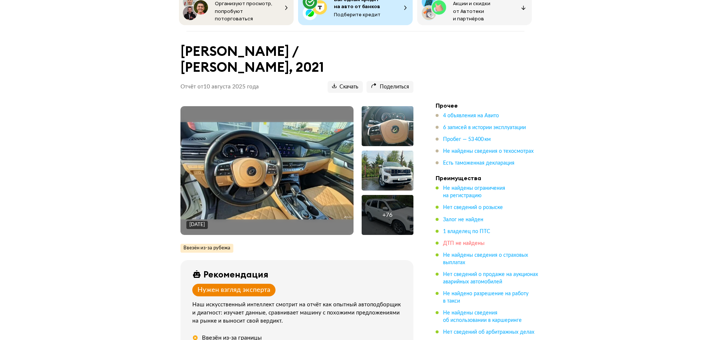
scroll to position [37, 0]
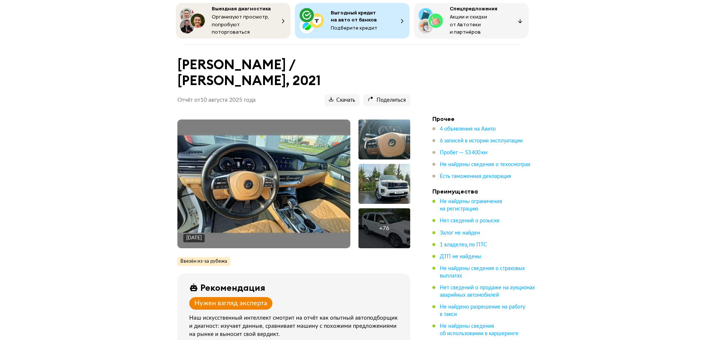
click at [262, 150] on img at bounding box center [263, 183] width 173 height 97
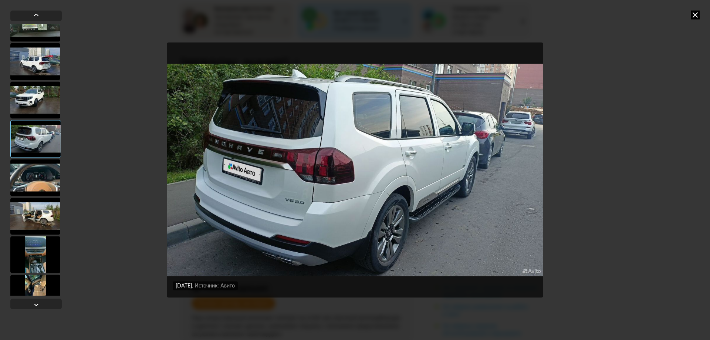
scroll to position [739, 0]
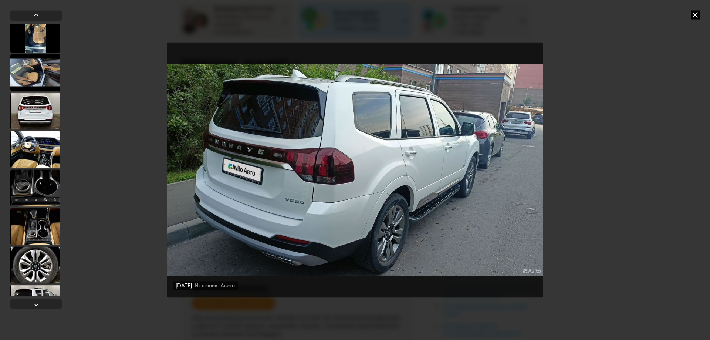
click at [43, 188] on div at bounding box center [35, 187] width 50 height 37
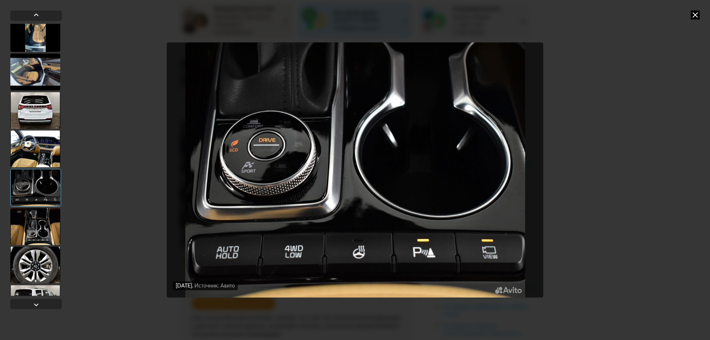
scroll to position [739, 0]
click at [28, 125] on div at bounding box center [35, 110] width 50 height 37
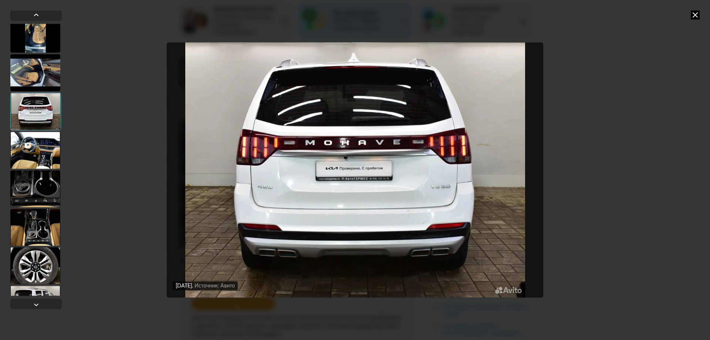
click at [37, 75] on div at bounding box center [35, 72] width 50 height 37
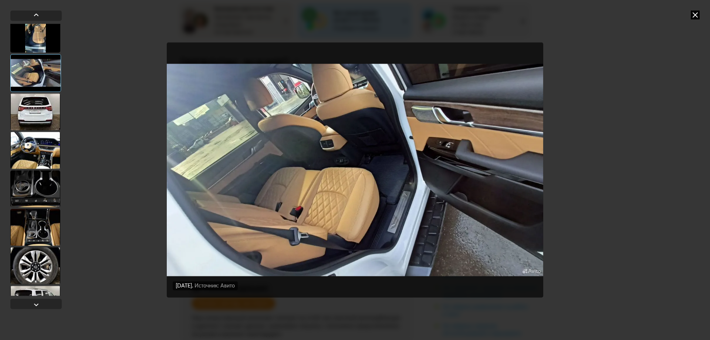
click at [36, 234] on div at bounding box center [35, 227] width 50 height 37
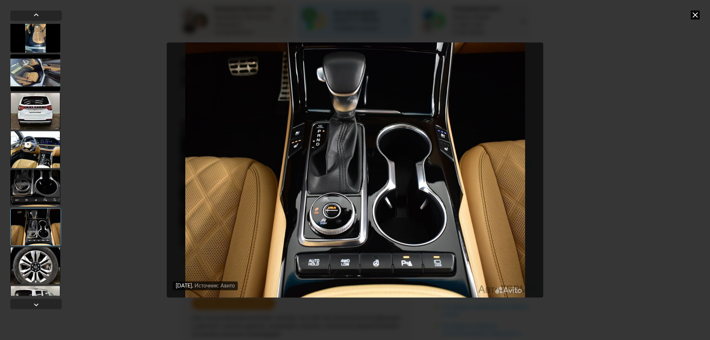
click at [44, 269] on div at bounding box center [35, 265] width 50 height 37
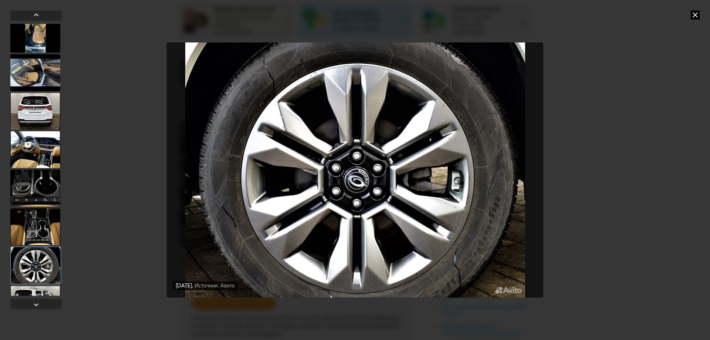
click at [35, 296] on div at bounding box center [35, 160] width 51 height 301
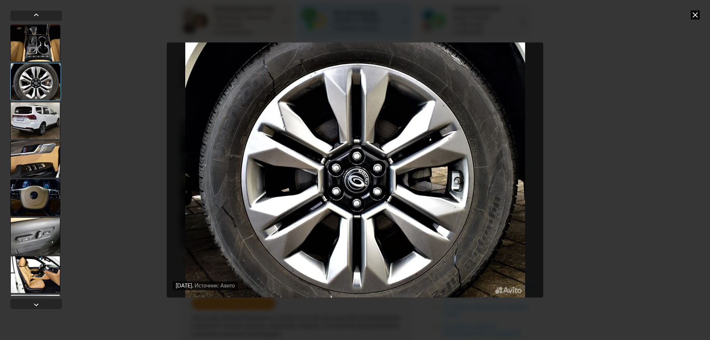
scroll to position [924, 0]
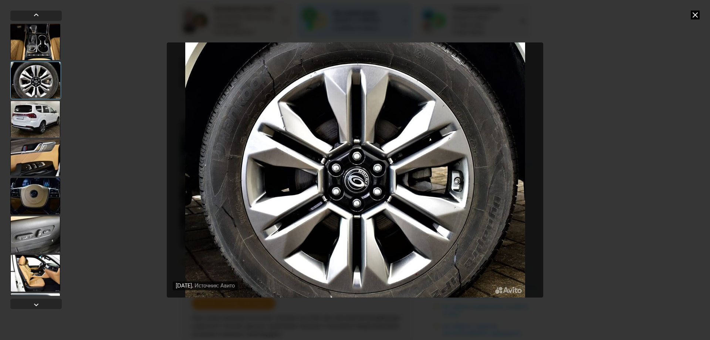
click at [36, 125] on div at bounding box center [35, 119] width 50 height 37
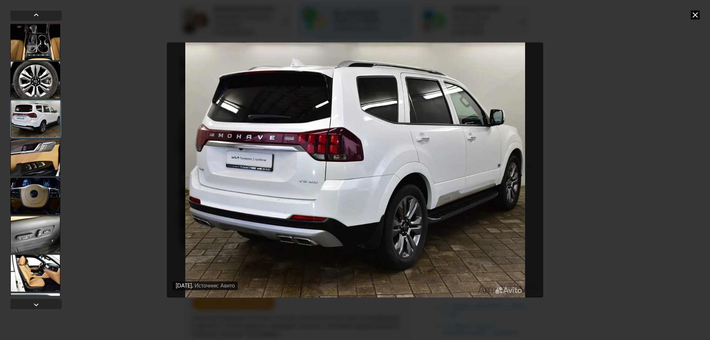
click at [44, 243] on div at bounding box center [35, 234] width 50 height 37
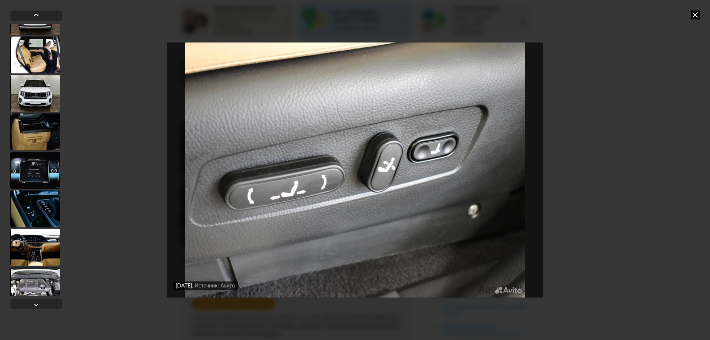
scroll to position [1256, 0]
click at [30, 162] on div at bounding box center [35, 170] width 50 height 37
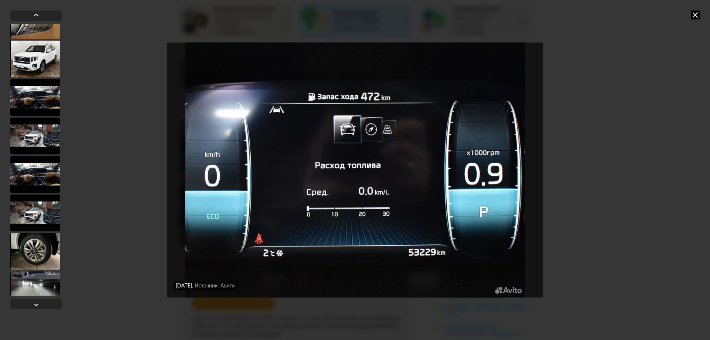
scroll to position [1810, 0]
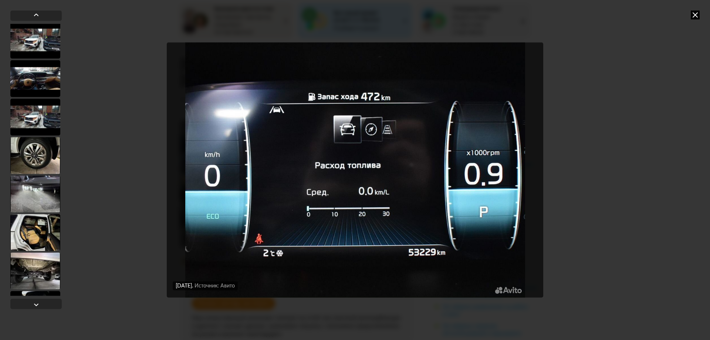
click at [37, 120] on div at bounding box center [35, 116] width 50 height 37
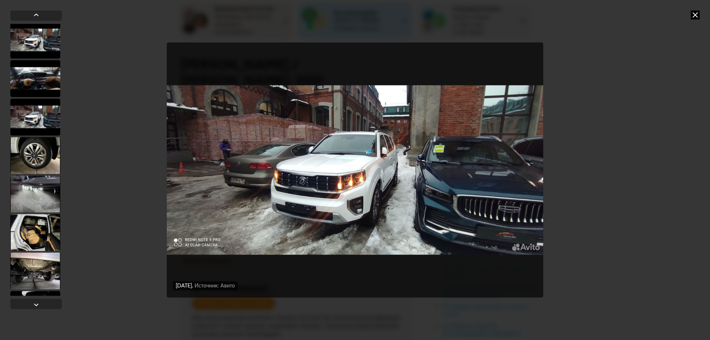
scroll to position [1809, 0]
click at [38, 224] on div at bounding box center [35, 232] width 50 height 37
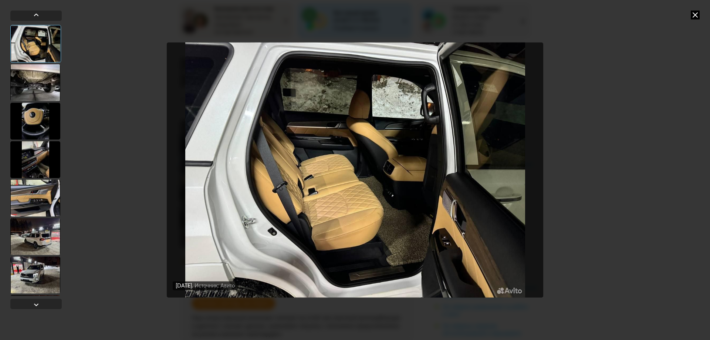
scroll to position [2031, 0]
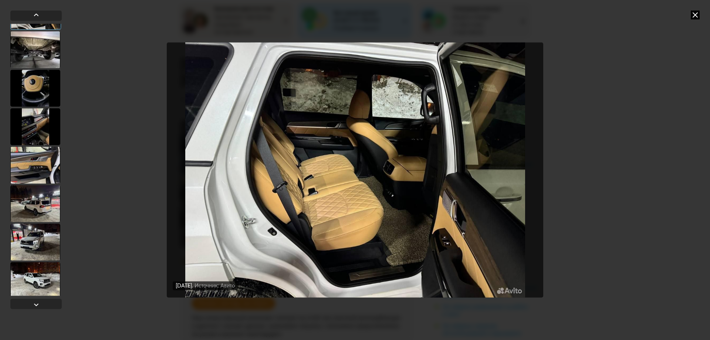
click at [40, 242] on div at bounding box center [35, 241] width 50 height 37
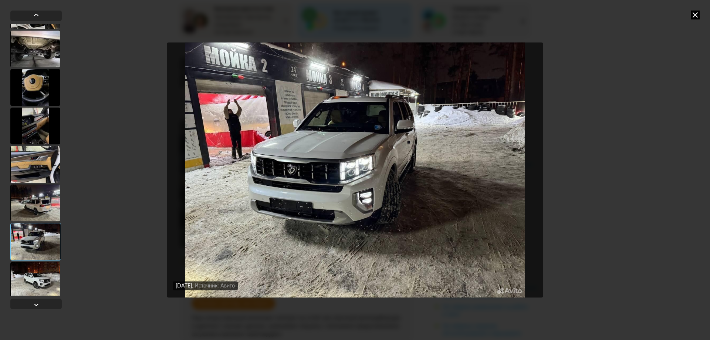
click at [40, 276] on div at bounding box center [35, 280] width 50 height 37
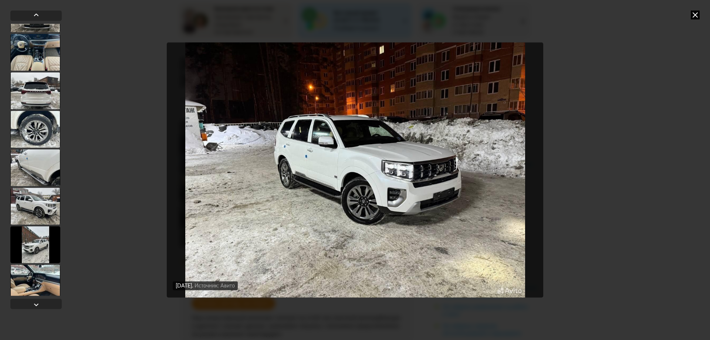
scroll to position [2549, 0]
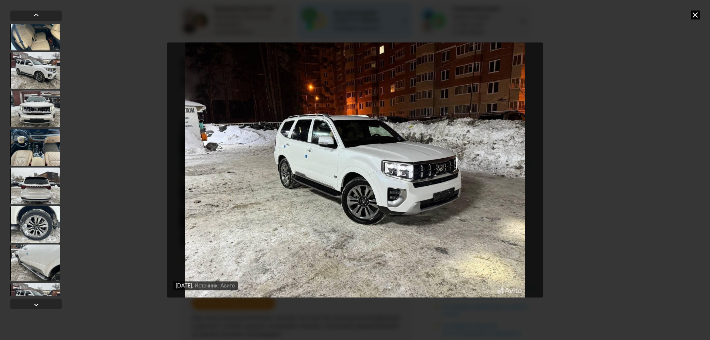
click at [37, 134] on div at bounding box center [35, 147] width 50 height 37
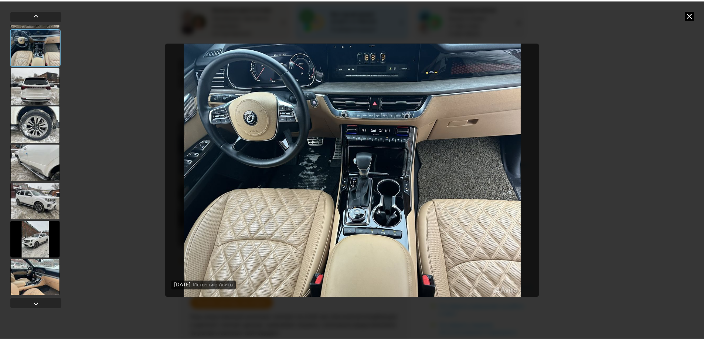
scroll to position [2767, 0]
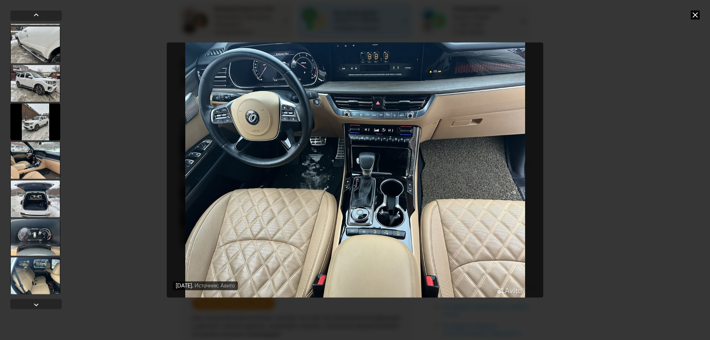
click at [697, 17] on icon at bounding box center [695, 14] width 9 height 9
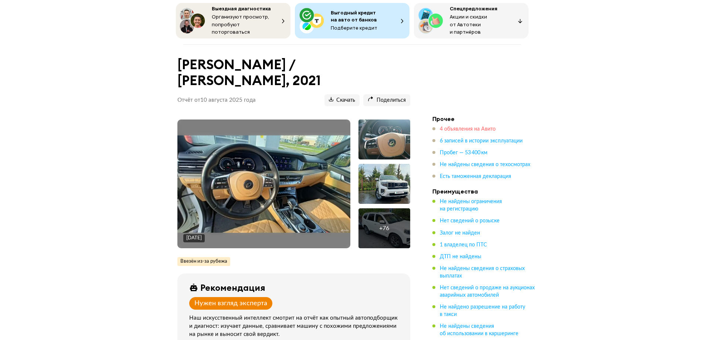
click at [456, 126] on span "4 объявления на Авито" at bounding box center [468, 128] width 56 height 5
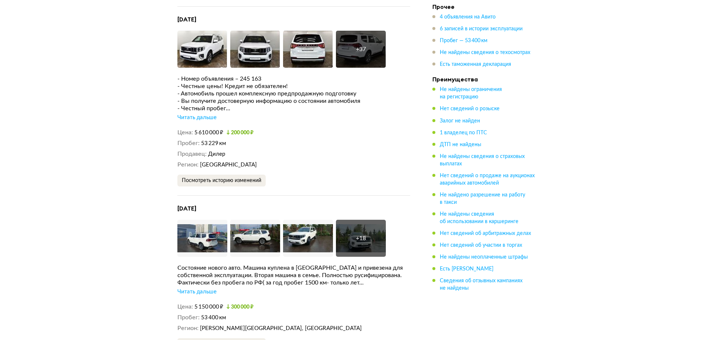
scroll to position [1769, 0]
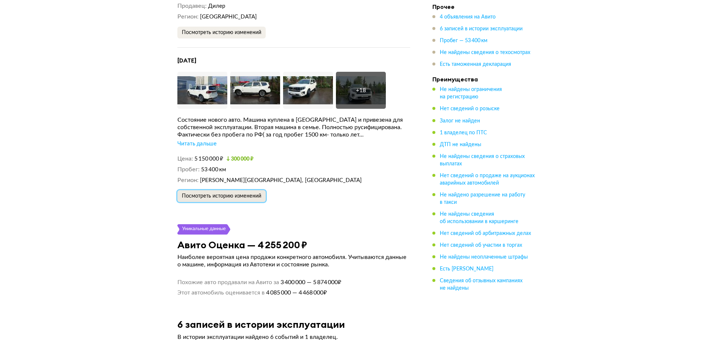
click at [214, 193] on span "Посмотреть историю изменений" at bounding box center [221, 195] width 79 height 5
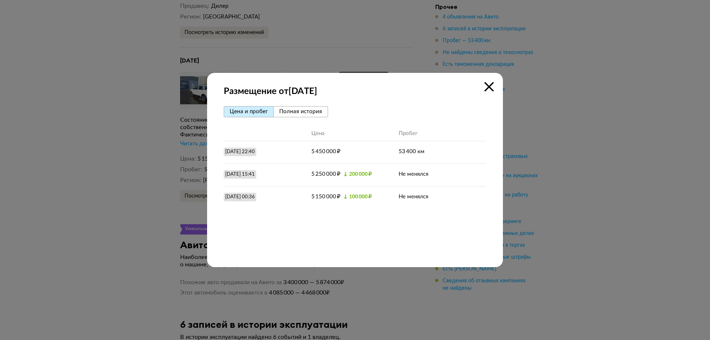
click at [488, 86] on icon at bounding box center [488, 86] width 9 height 9
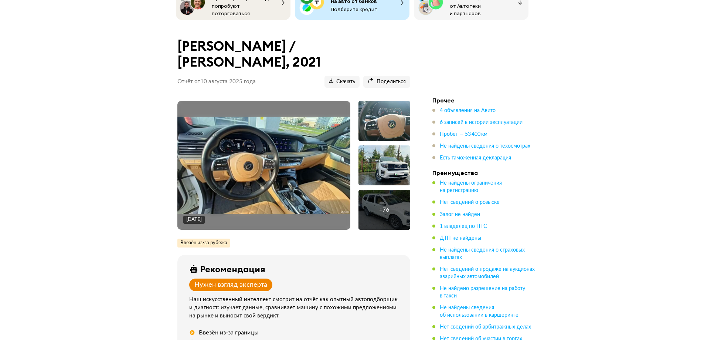
scroll to position [0, 0]
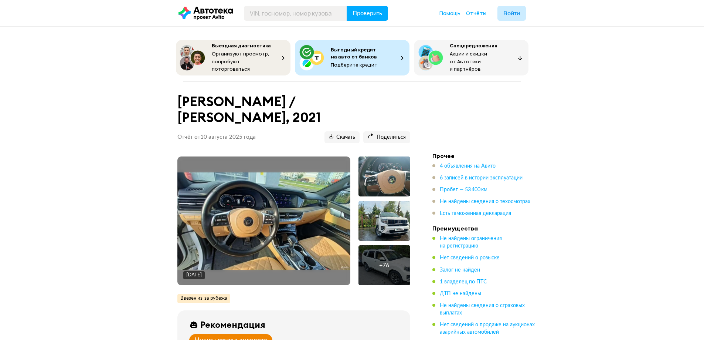
drag, startPoint x: 146, startPoint y: 192, endPoint x: 171, endPoint y: 100, distance: 95.4
